Goal: Transaction & Acquisition: Purchase product/service

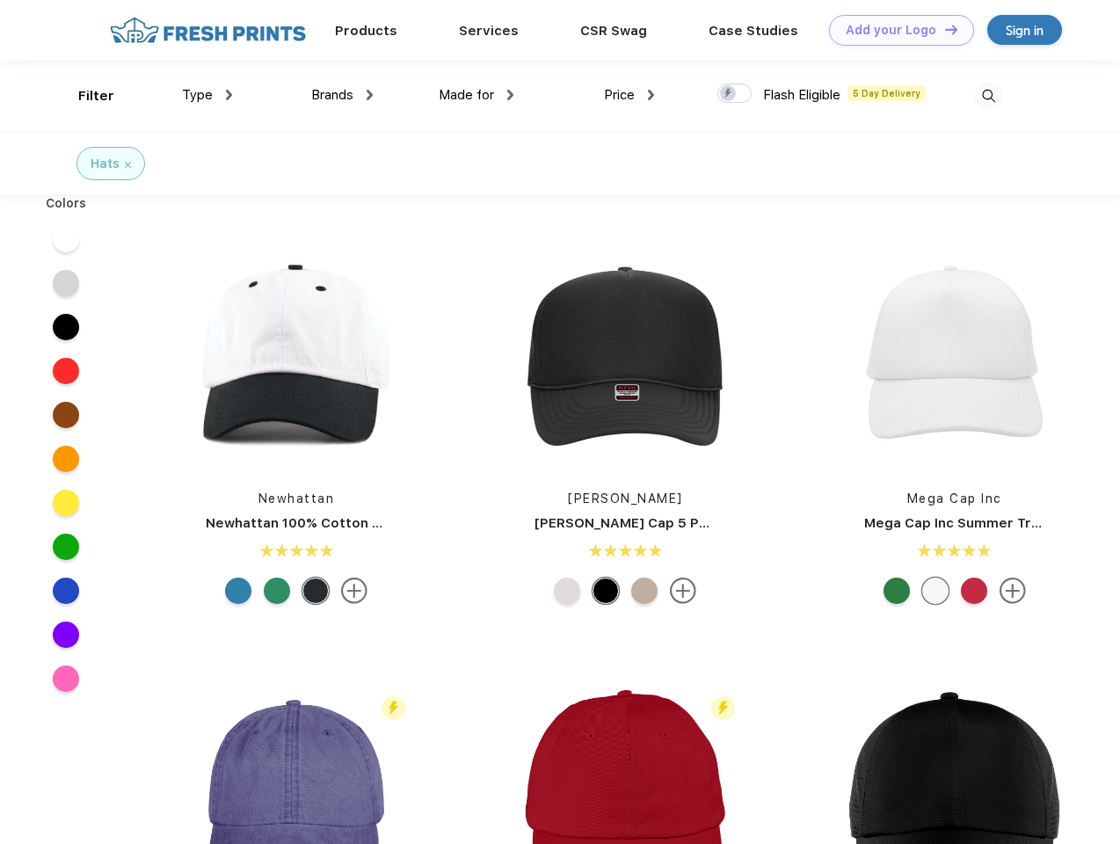
scroll to position [1, 0]
click at [895, 30] on link "Add your Logo Design Tool" at bounding box center [901, 30] width 145 height 31
click at [0, 0] on div "Design Tool" at bounding box center [0, 0] width 0 height 0
click at [943, 29] on link "Add your Logo Design Tool" at bounding box center [901, 30] width 145 height 31
click at [84, 96] on div "Filter" at bounding box center [96, 96] width 36 height 20
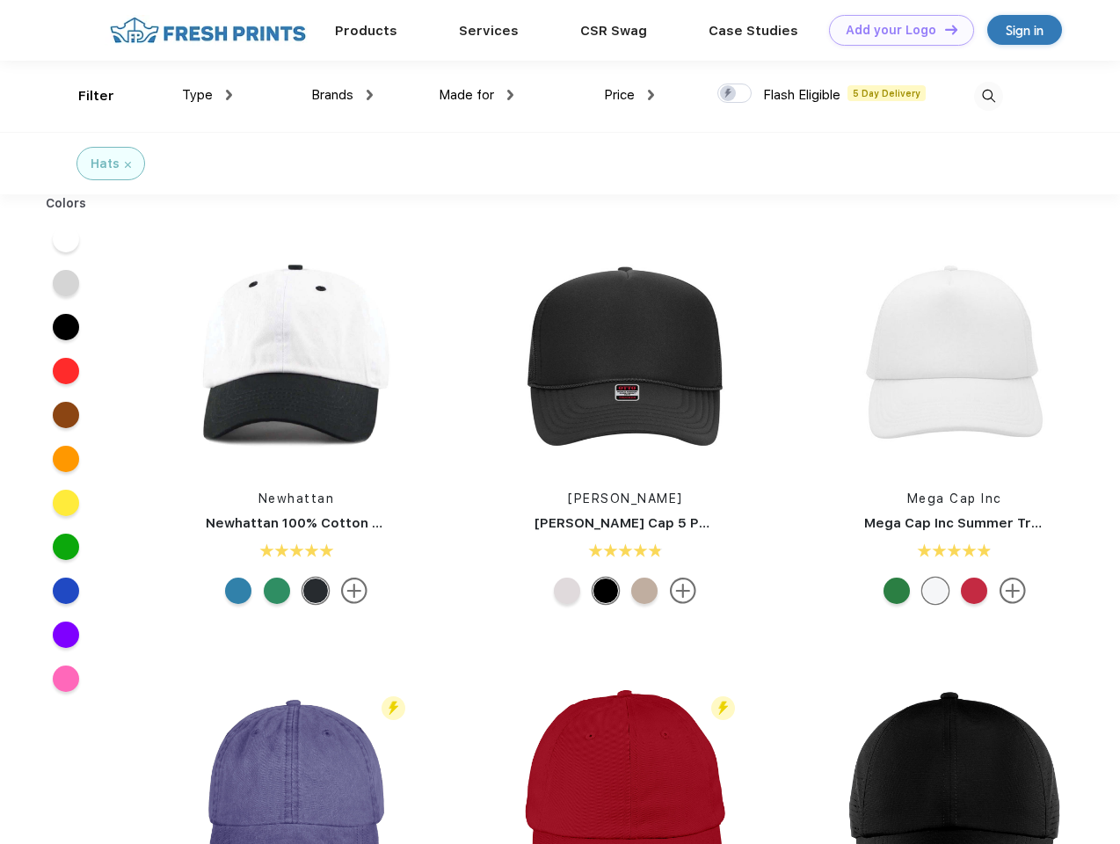
click at [208, 95] on span "Type" at bounding box center [197, 95] width 31 height 16
click at [342, 95] on span "Brands" at bounding box center [332, 95] width 42 height 16
click at [477, 95] on span "Made for" at bounding box center [466, 95] width 55 height 16
click at [630, 95] on span "Price" at bounding box center [619, 95] width 31 height 16
click at [735, 94] on div at bounding box center [734, 93] width 34 height 19
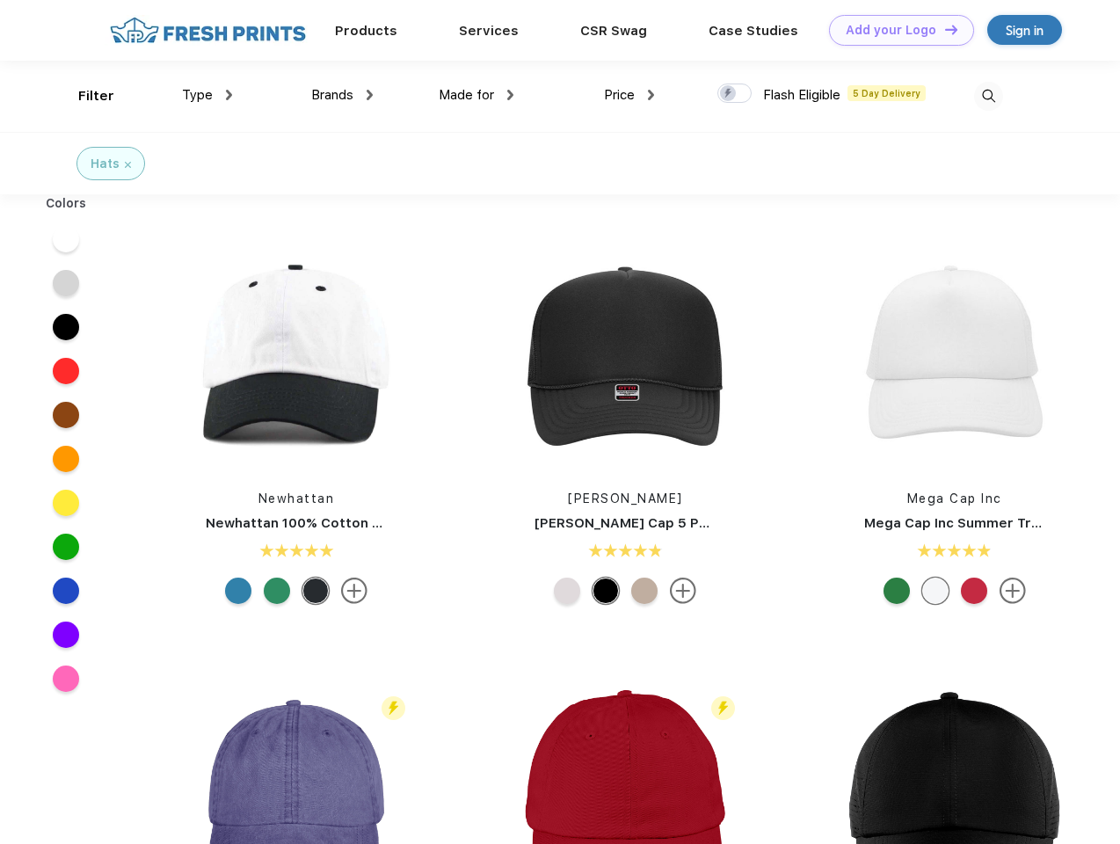
click at [729, 94] on input "checkbox" at bounding box center [722, 88] width 11 height 11
click at [988, 96] on img at bounding box center [988, 96] width 29 height 29
